Goal: Task Accomplishment & Management: Use online tool/utility

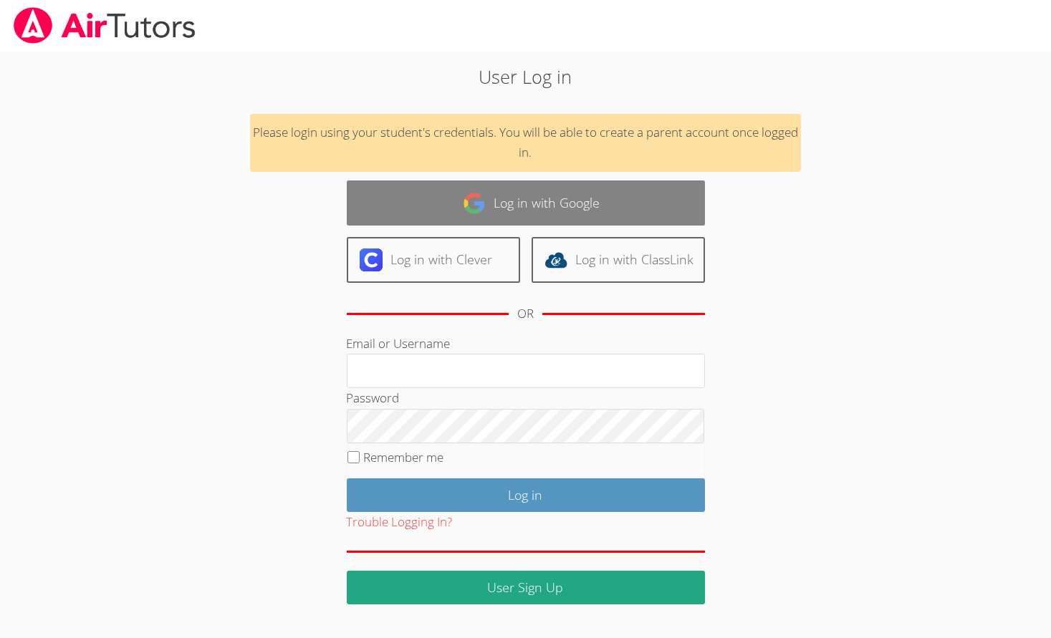
click at [617, 186] on link "Log in with Google" at bounding box center [526, 203] width 358 height 45
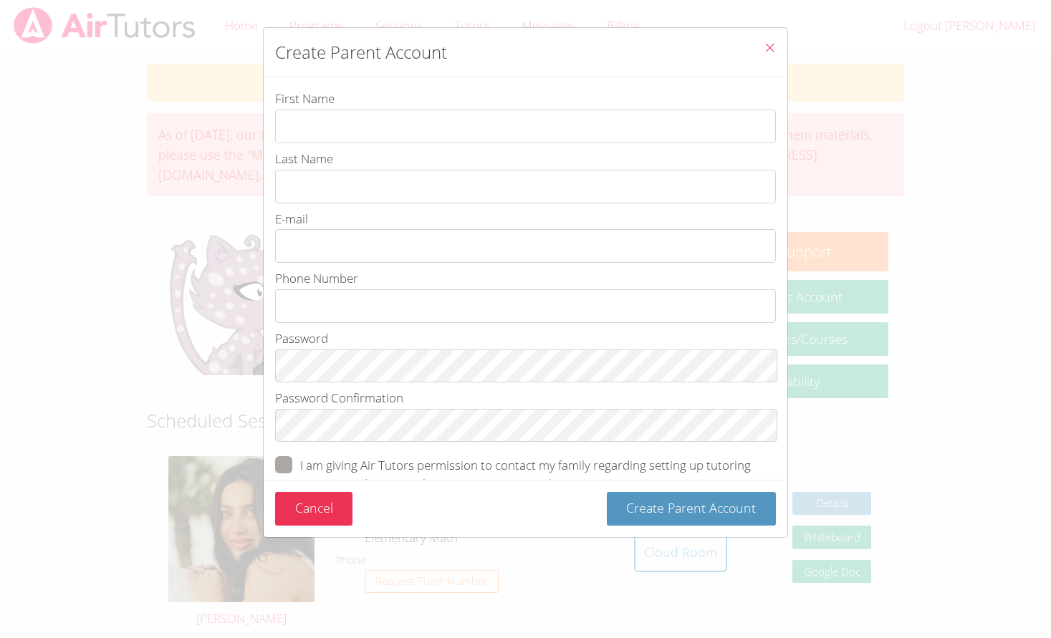
click at [775, 50] on icon "Close" at bounding box center [770, 48] width 12 height 12
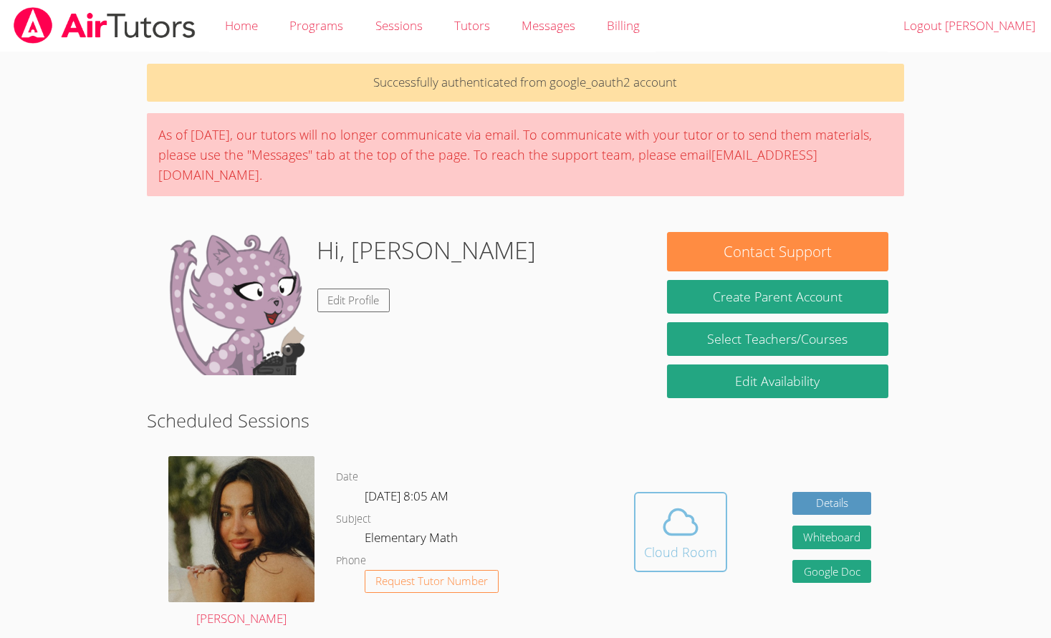
click at [692, 502] on icon at bounding box center [680, 522] width 40 height 40
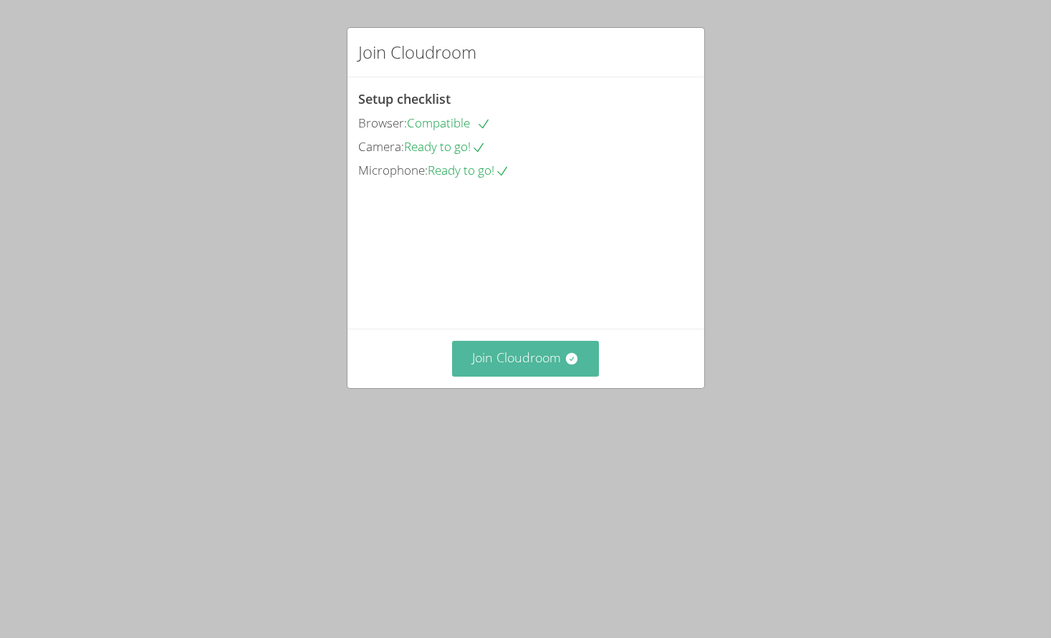
click at [522, 376] on button "Join Cloudroom" at bounding box center [525, 358] width 147 height 35
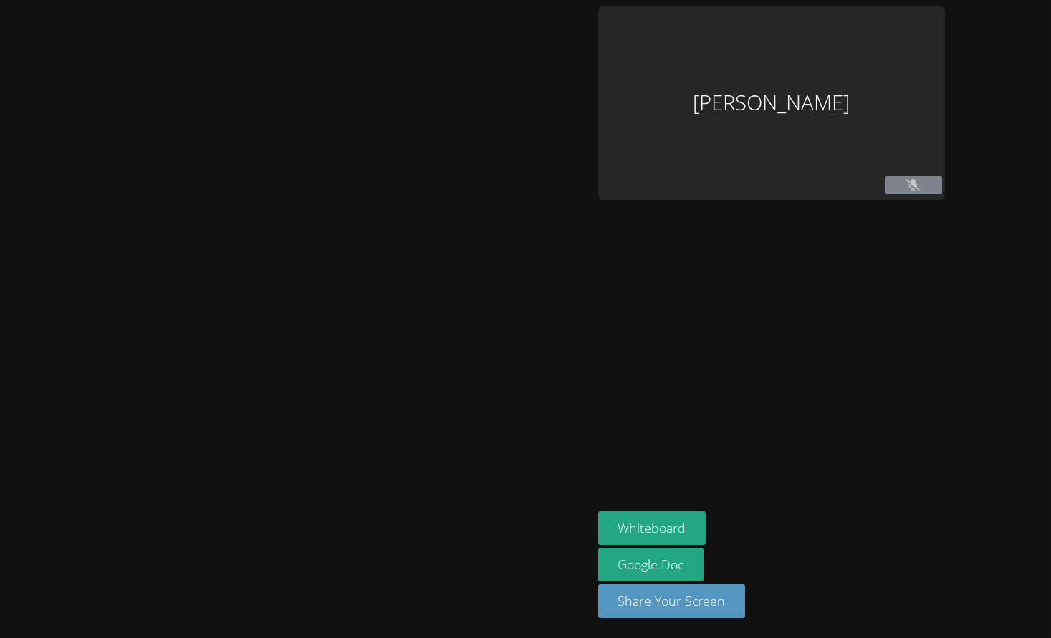
click at [521, 439] on div at bounding box center [296, 319] width 581 height 627
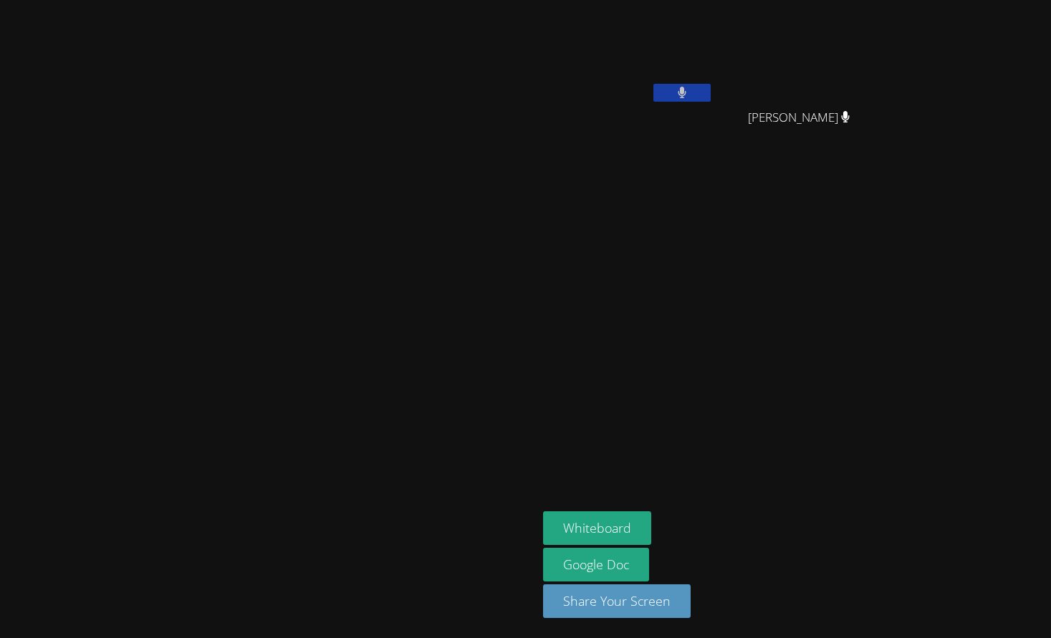
click at [711, 85] on button at bounding box center [681, 93] width 57 height 18
click at [714, 82] on video at bounding box center [628, 54] width 170 height 96
click at [651, 523] on button "Whiteboard" at bounding box center [597, 528] width 108 height 34
